Goal: Information Seeking & Learning: Check status

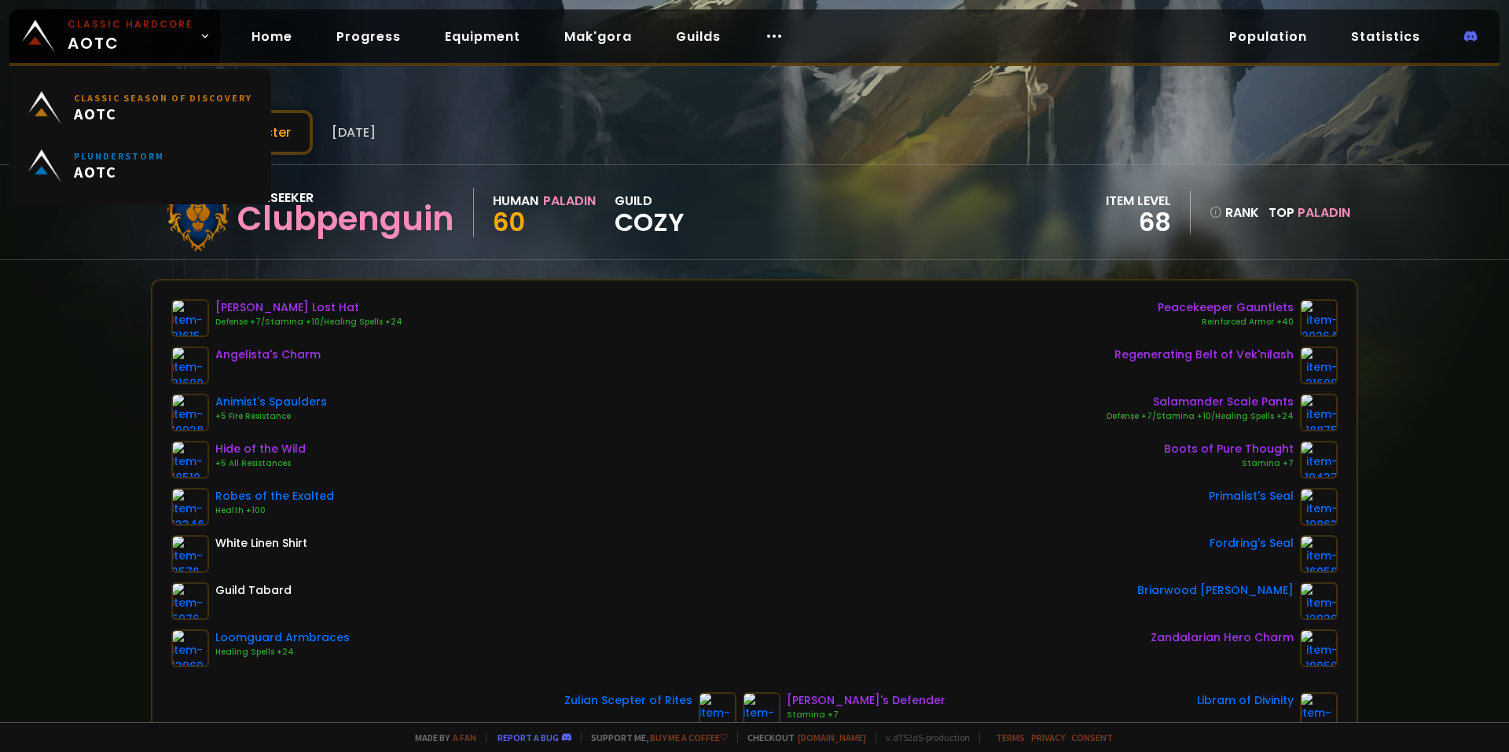
click at [127, 50] on span "Classic Hardcore AOTC" at bounding box center [131, 36] width 126 height 38
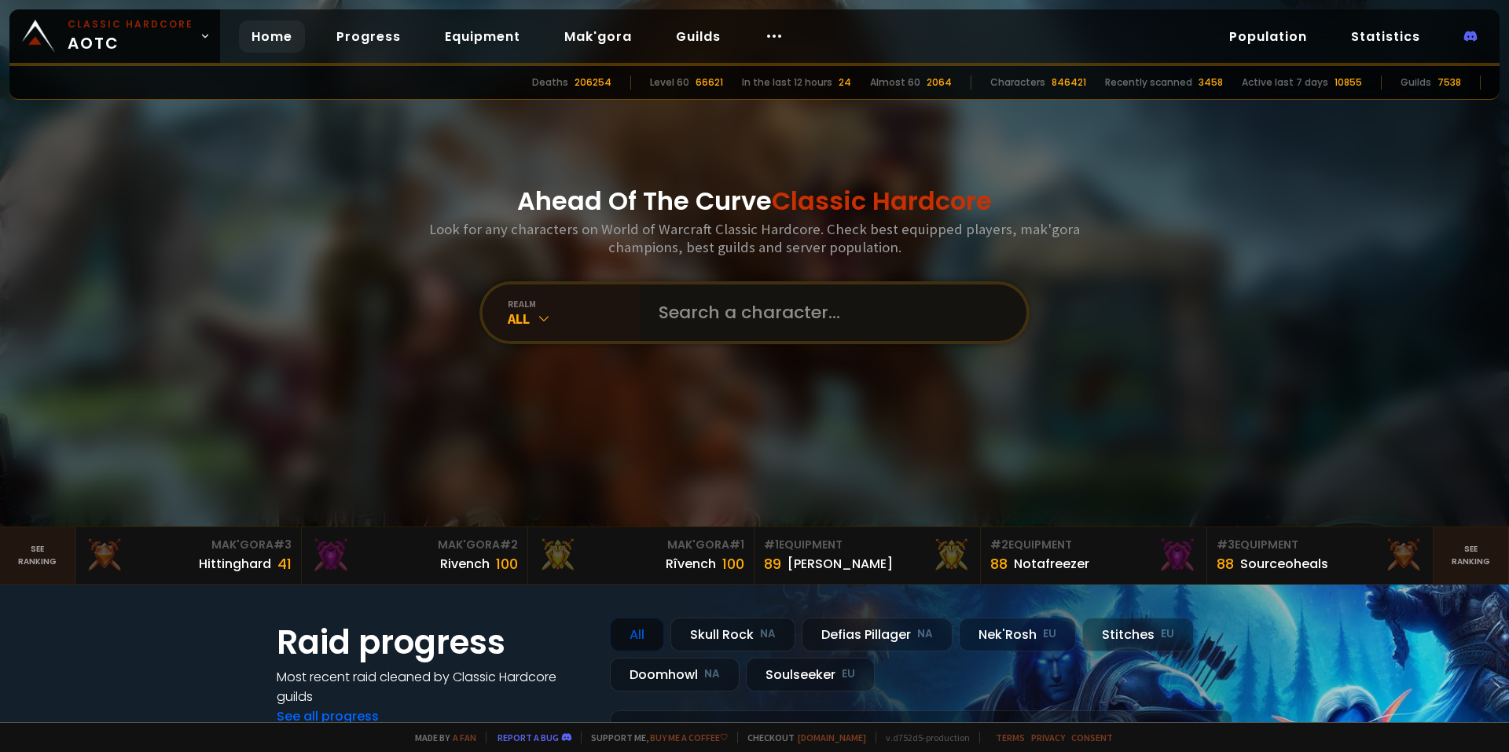
drag, startPoint x: 900, startPoint y: 284, endPoint x: 898, endPoint y: 295, distance: 10.3
click at [900, 284] on input "text" at bounding box center [828, 312] width 358 height 57
click at [898, 295] on input "text" at bounding box center [828, 312] width 358 height 57
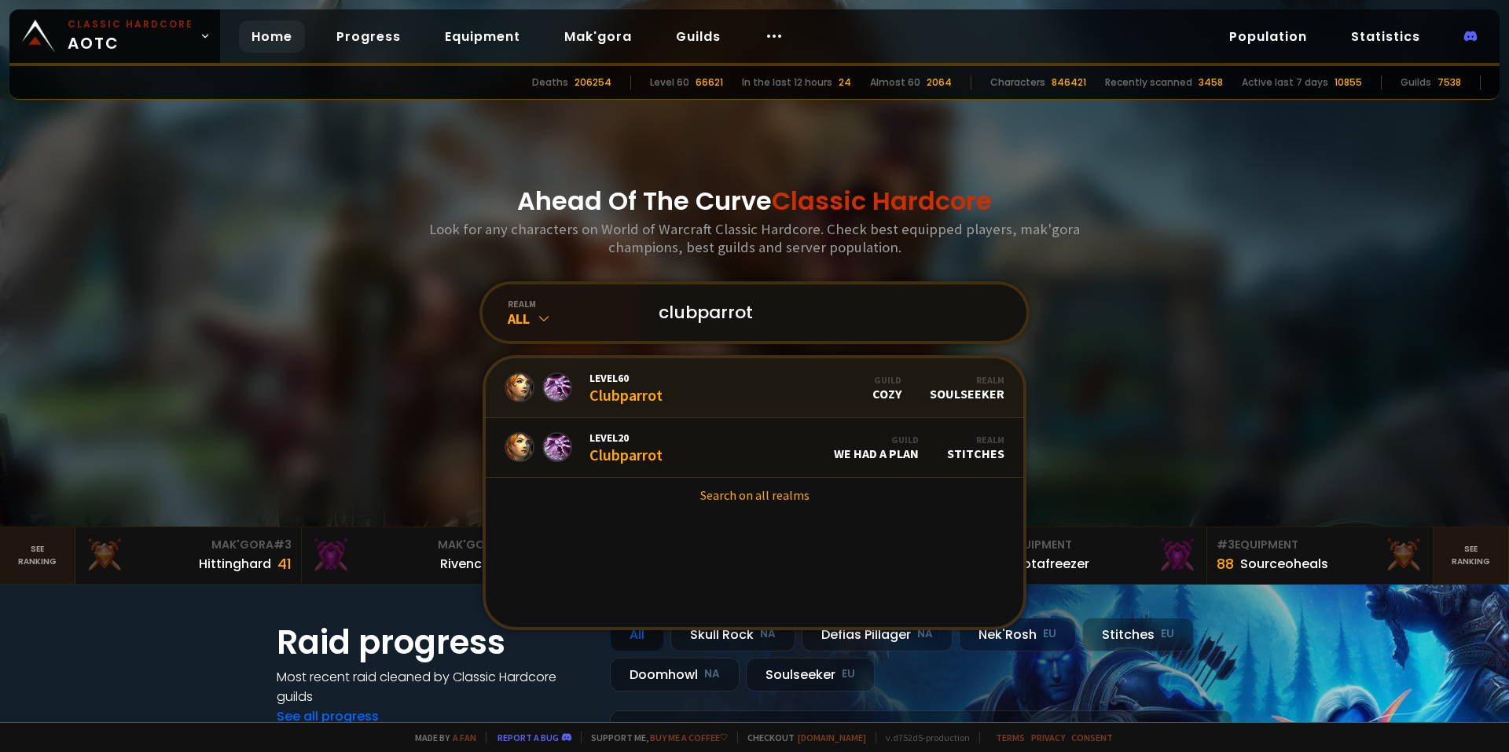
type input "clubparrot"
click at [708, 379] on link "Level 60 Clubparrot Guild Cozy Realm Soulseeker" at bounding box center [754, 388] width 537 height 60
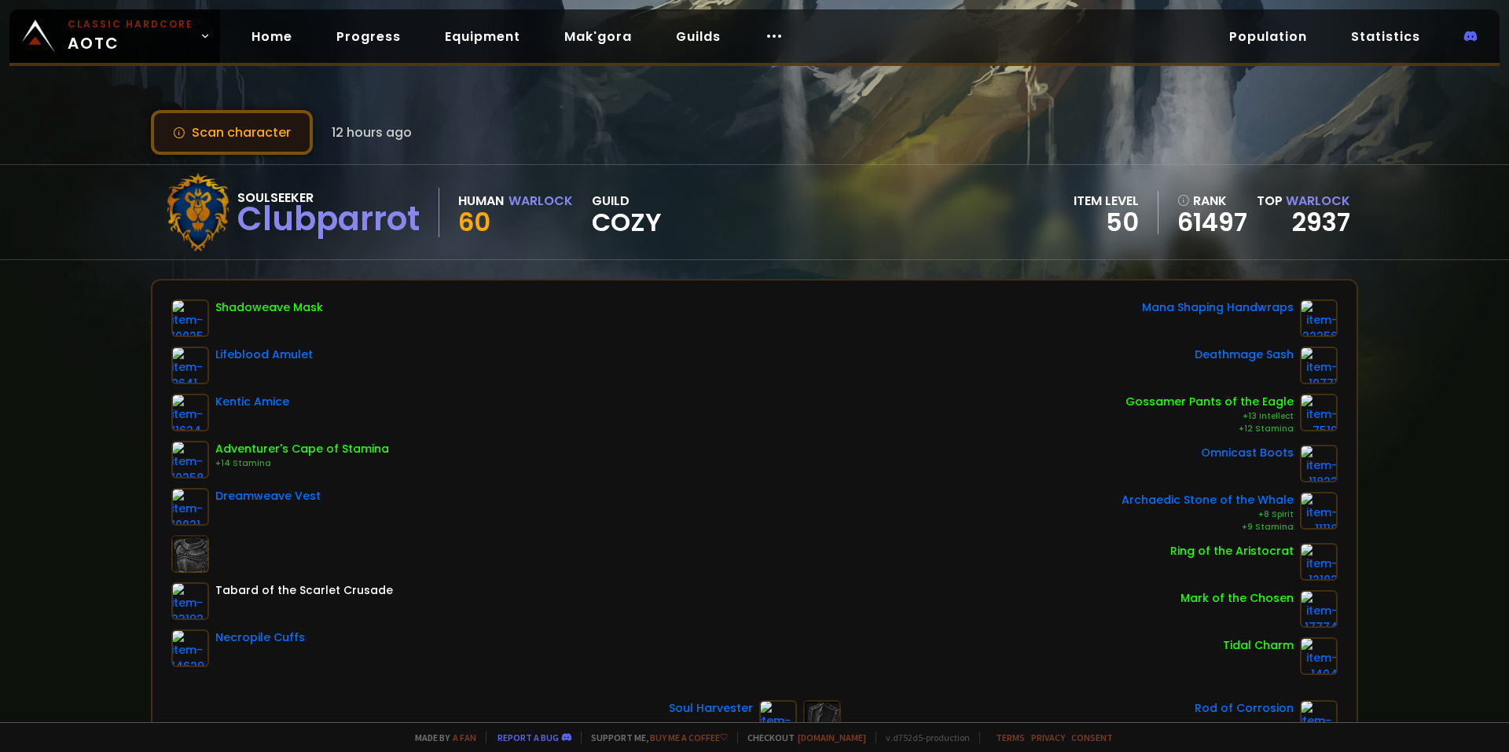
click at [251, 135] on button "Scan character" at bounding box center [232, 132] width 162 height 45
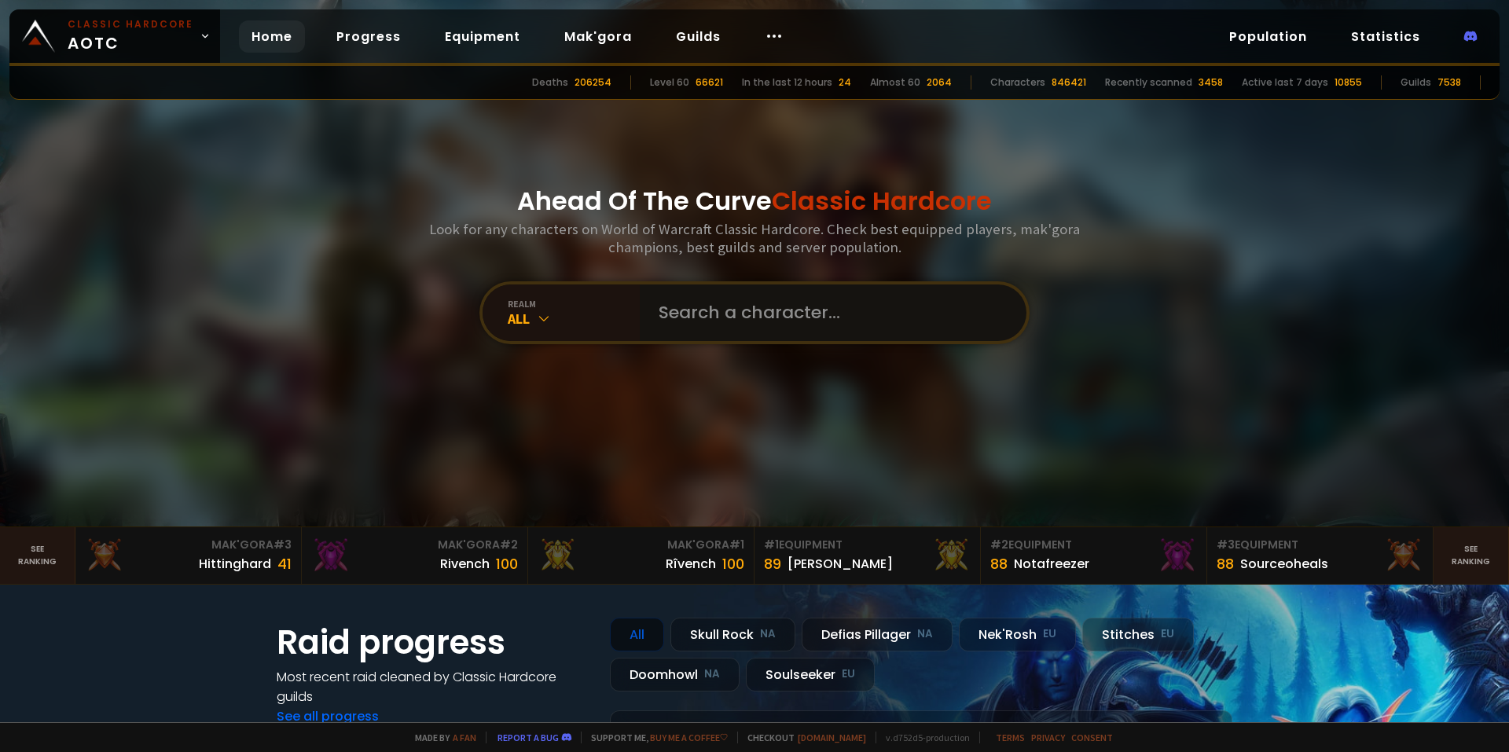
click at [763, 336] on input "text" at bounding box center [828, 312] width 358 height 57
click at [912, 303] on input "text" at bounding box center [828, 312] width 358 height 57
type input "madkat"
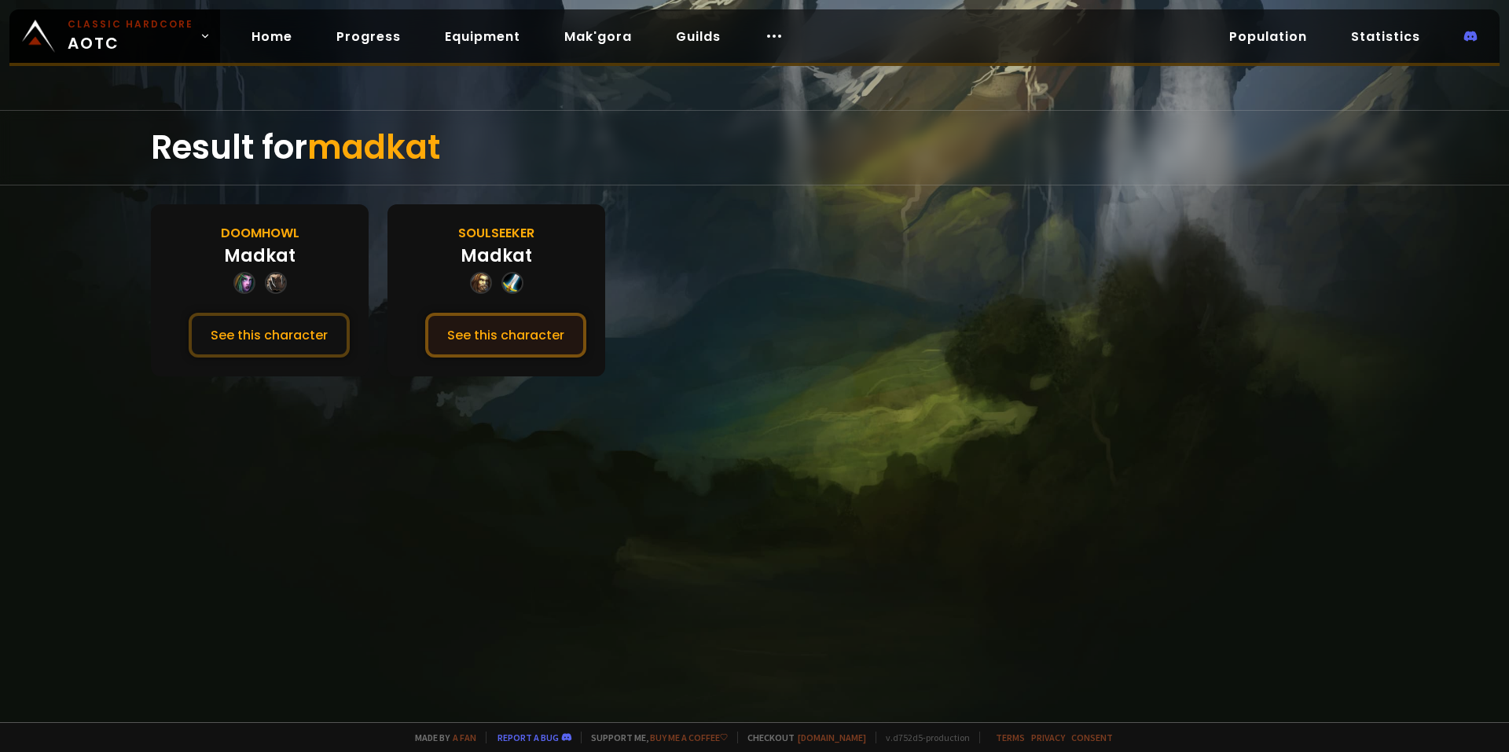
click at [511, 345] on button "See this character" at bounding box center [505, 335] width 161 height 45
